Goal: Navigation & Orientation: Find specific page/section

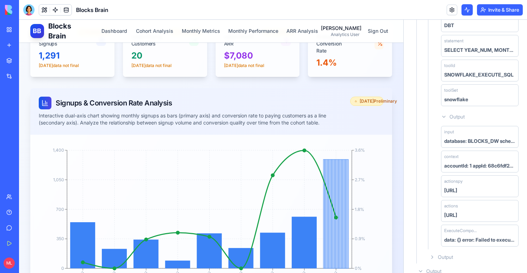
scroll to position [166, 0]
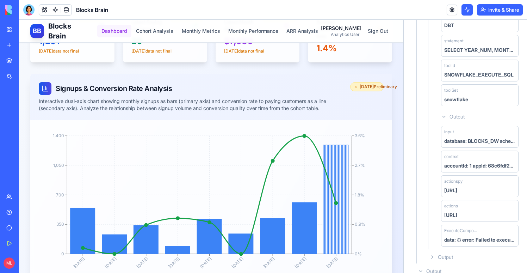
click at [120, 30] on button "Dashboard" at bounding box center [114, 31] width 34 height 13
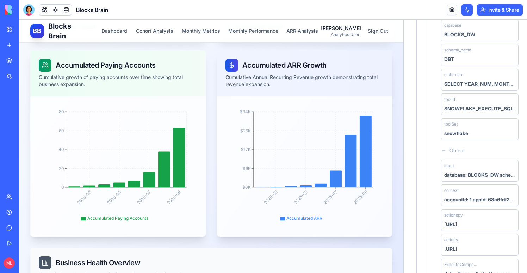
scroll to position [3505, 0]
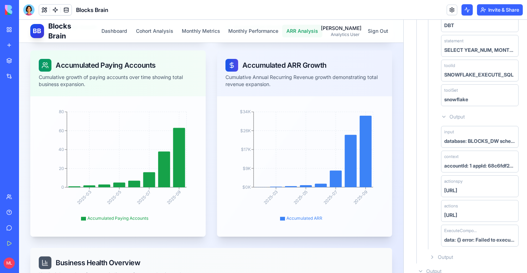
click at [304, 28] on button "ARR Analysis" at bounding box center [302, 31] width 40 height 13
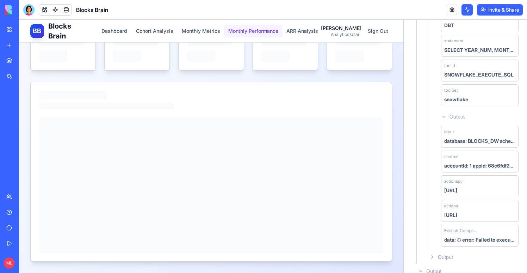
scroll to position [166, 0]
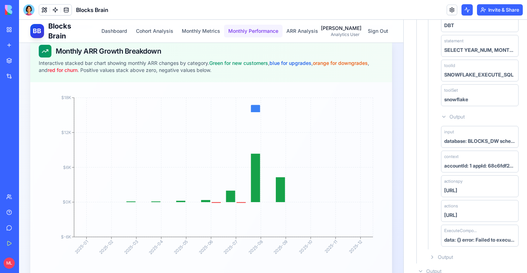
click at [274, 28] on button "Monthly Performance" at bounding box center [253, 31] width 59 height 13
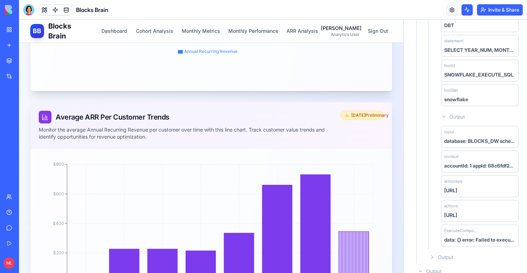
scroll to position [698, 0]
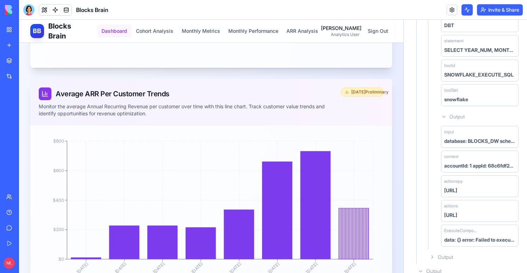
click at [120, 32] on button "Dashboard" at bounding box center [114, 31] width 34 height 13
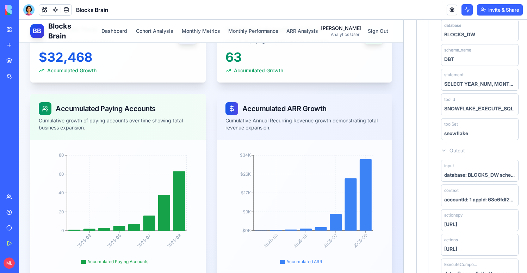
scroll to position [3640, 0]
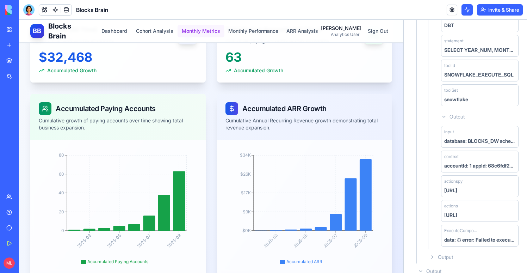
click at [205, 33] on button "Monthly Metrics" at bounding box center [201, 31] width 47 height 13
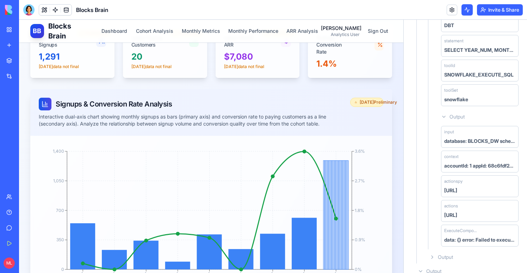
scroll to position [135, 0]
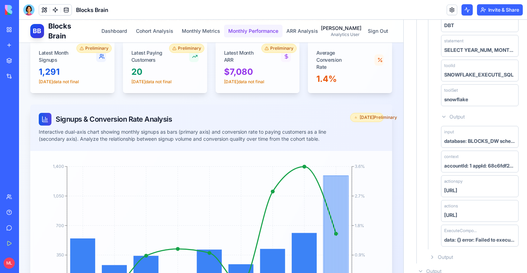
click at [248, 30] on button "Monthly Performance" at bounding box center [253, 31] width 59 height 13
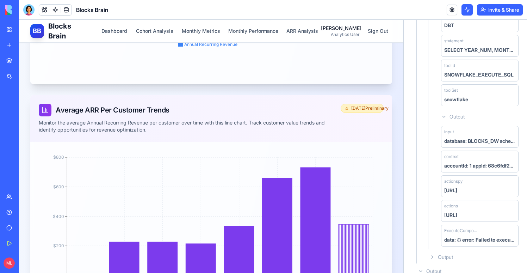
scroll to position [731, 0]
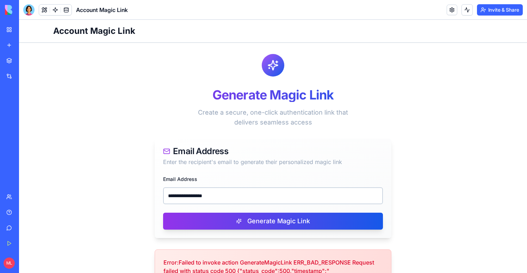
click at [12, 25] on link "My Workspace" at bounding box center [16, 30] width 28 height 14
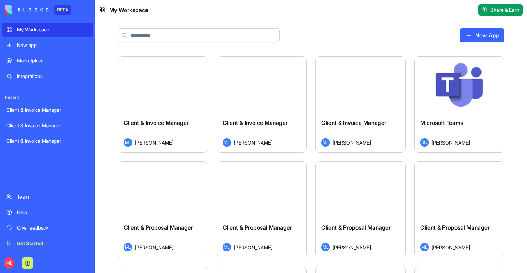
click at [244, 92] on button "Launch" at bounding box center [261, 85] width 53 height 14
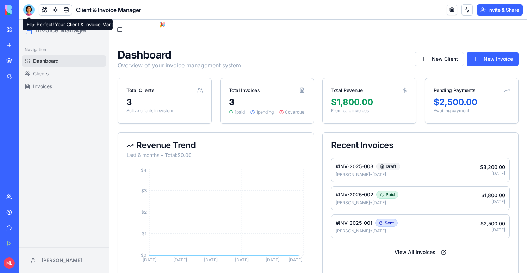
click at [29, 12] on div at bounding box center [28, 9] width 11 height 11
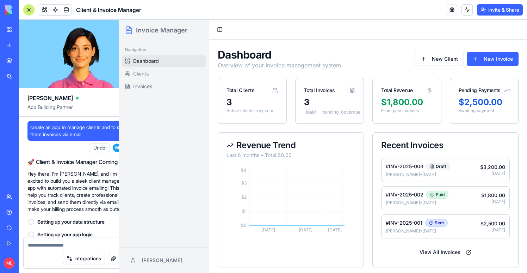
scroll to position [222, 0]
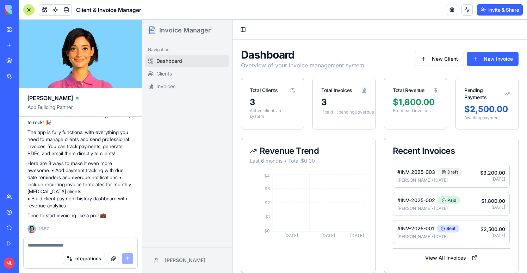
click at [54, 241] on textarea at bounding box center [80, 244] width 105 height 7
type textarea "**********"
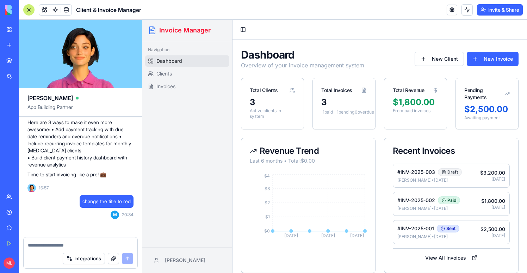
scroll to position [355, 0]
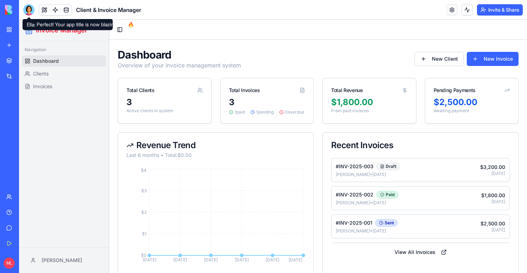
click at [30, 6] on div at bounding box center [28, 9] width 11 height 11
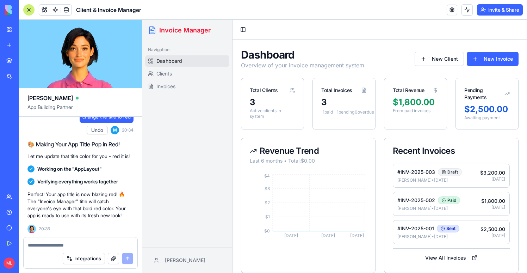
click at [56, 245] on textarea at bounding box center [80, 244] width 105 height 7
type textarea "*"
type textarea "**********"
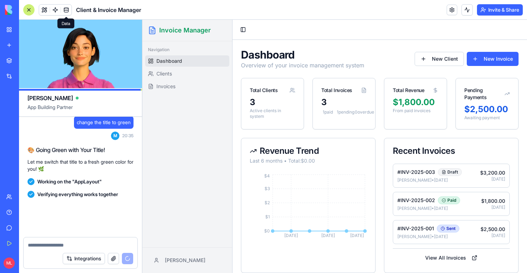
scroll to position [494, 0]
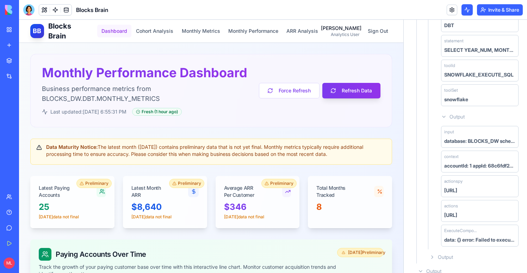
click at [120, 33] on button "Dashboard" at bounding box center [114, 31] width 34 height 13
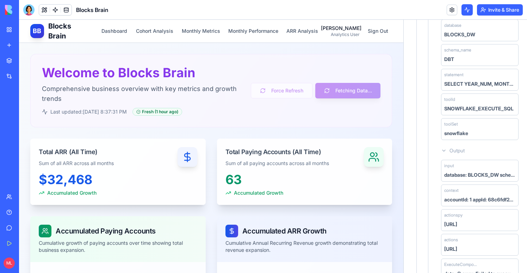
scroll to position [3674, 0]
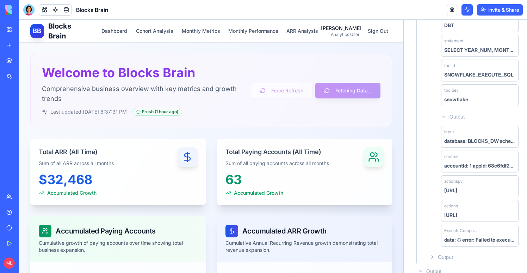
click at [471, 7] on button at bounding box center [467, 9] width 11 height 11
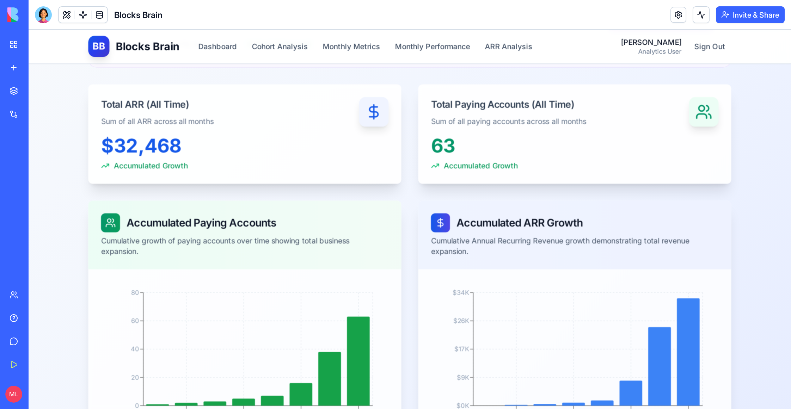
scroll to position [0, 0]
